Goal: Check status: Check status

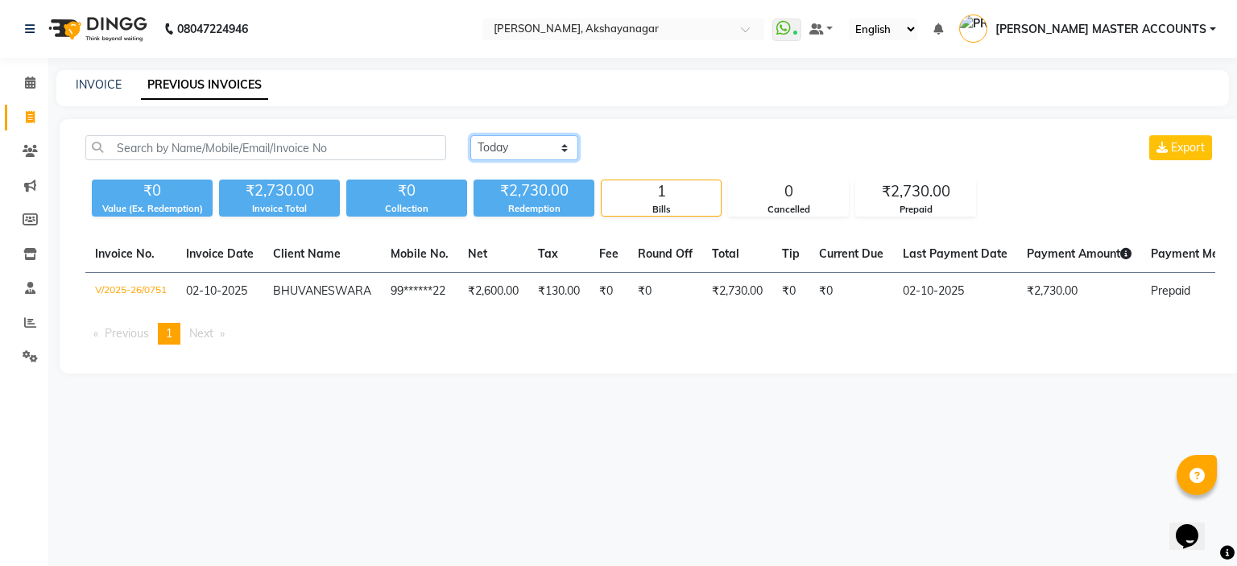
click at [490, 144] on select "[DATE] [DATE] Custom Range" at bounding box center [524, 147] width 108 height 25
select select "range"
click at [470, 135] on select "[DATE] [DATE] Custom Range" at bounding box center [524, 147] width 108 height 25
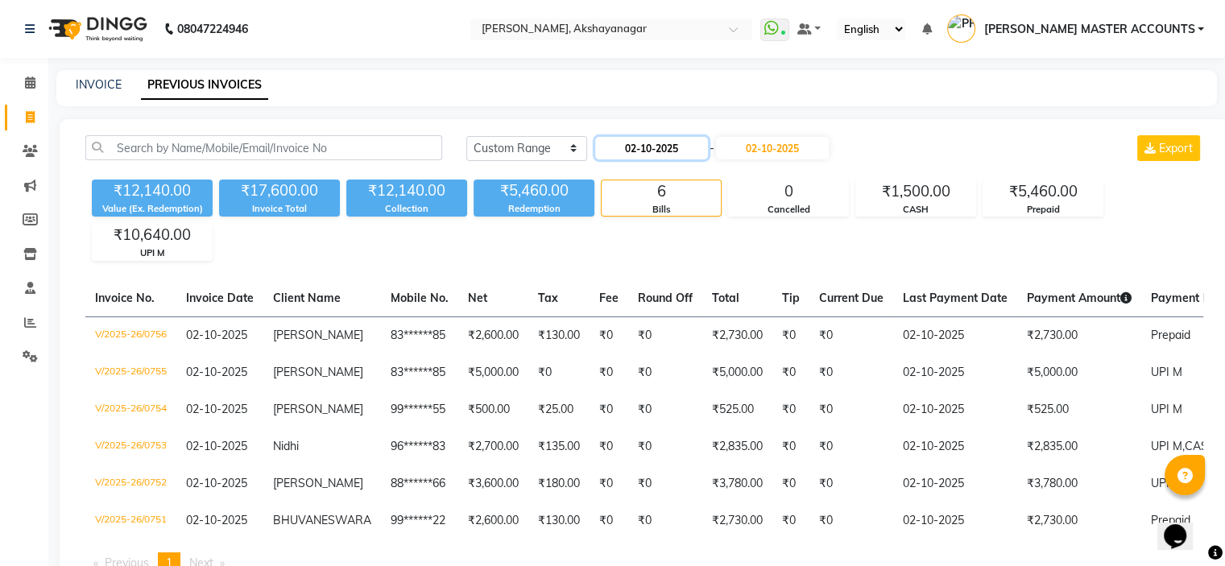
click at [615, 148] on input "02-10-2025" at bounding box center [651, 148] width 113 height 23
select select "10"
select select "2025"
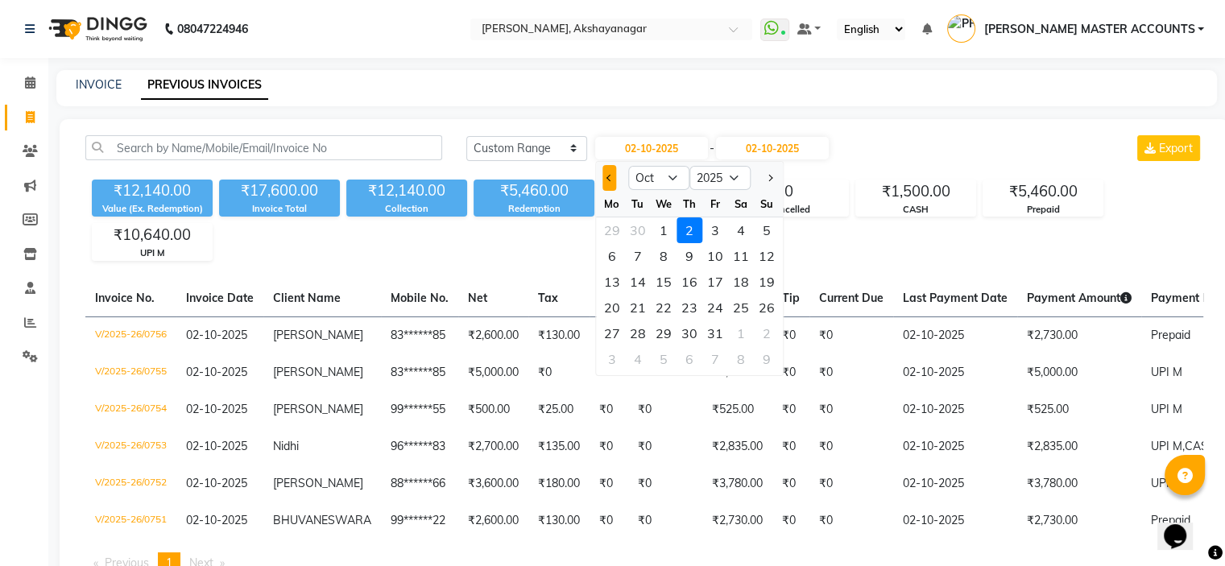
click at [609, 178] on span "Previous month" at bounding box center [609, 178] width 6 height 6
select select "9"
click at [617, 233] on div "1" at bounding box center [612, 230] width 26 height 26
type input "01-09-2025"
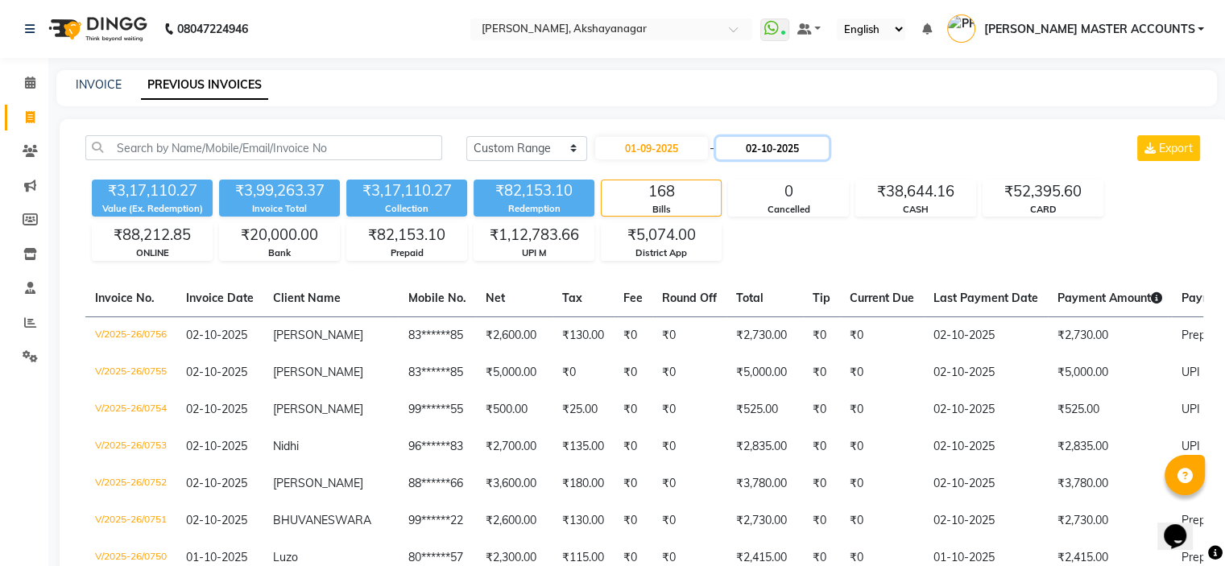
click at [735, 145] on input "02-10-2025" at bounding box center [772, 148] width 113 height 23
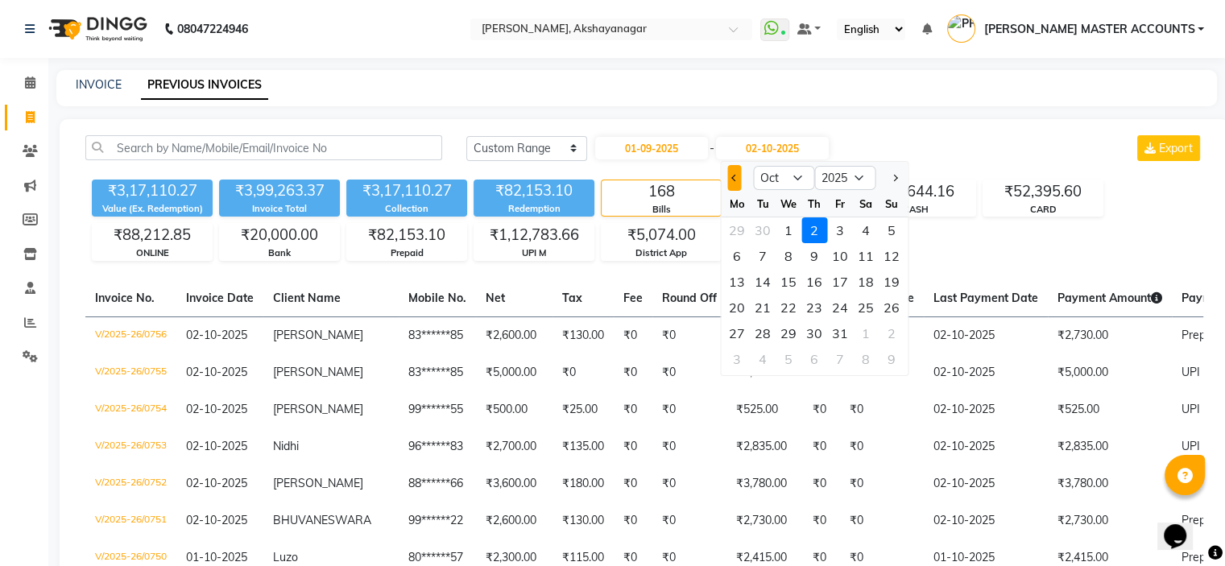
click at [738, 178] on button "Previous month" at bounding box center [734, 178] width 14 height 26
select select "9"
click at [763, 331] on div "30" at bounding box center [763, 333] width 26 height 26
type input "[DATE]"
